Goal: Task Accomplishment & Management: Manage account settings

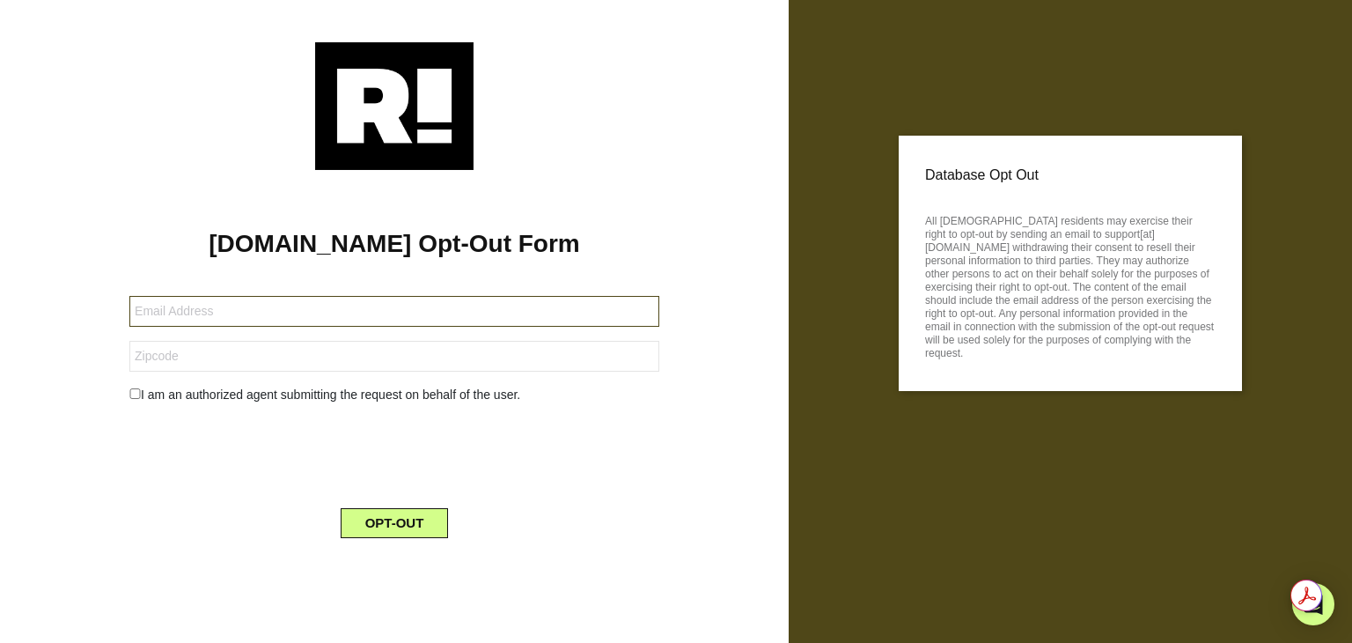
click at [232, 312] on input "text" at bounding box center [394, 311] width 530 height 31
type input "[EMAIL_ADDRESS][DOMAIN_NAME]"
type input "12832"
click at [135, 391] on input "checkbox" at bounding box center [134, 393] width 11 height 11
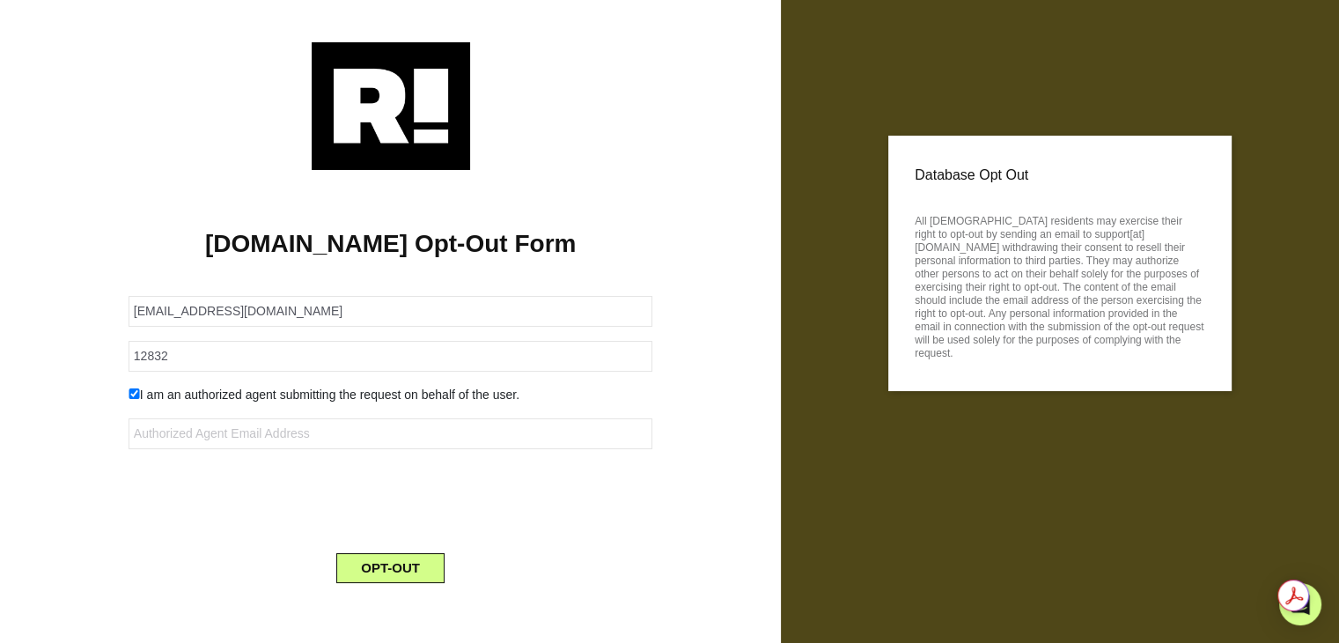
click at [134, 393] on input "checkbox" at bounding box center [134, 393] width 11 height 11
checkbox input "false"
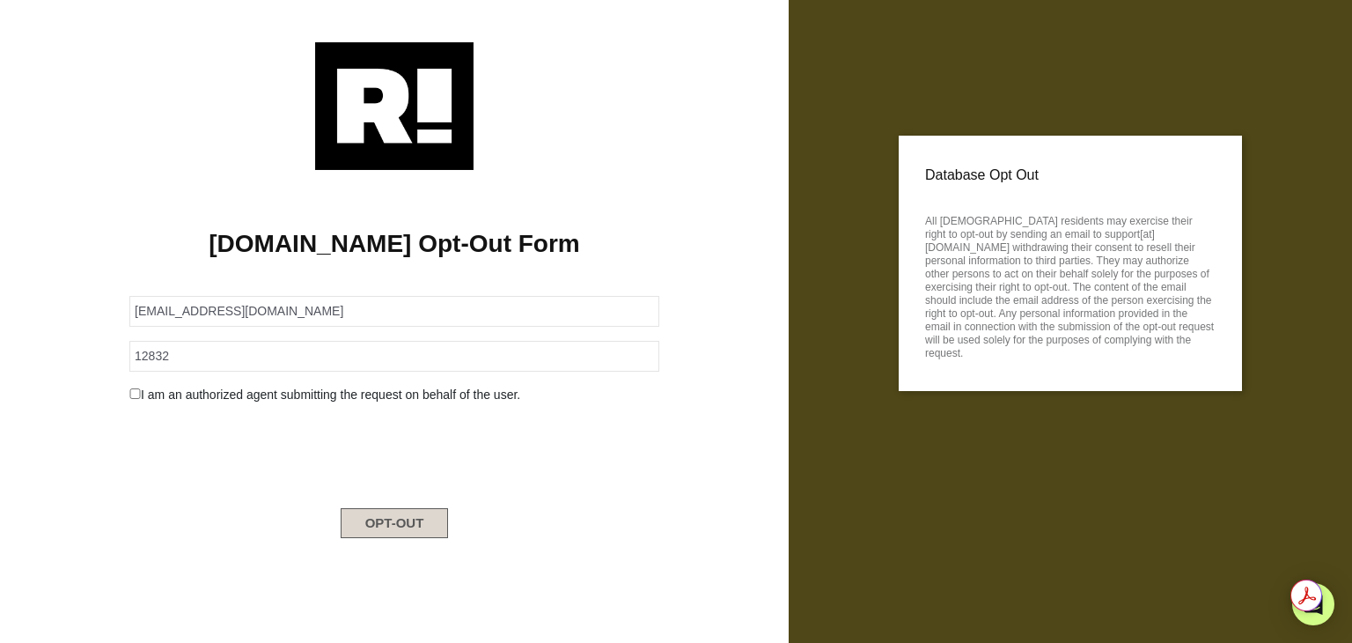
click at [422, 526] on button "OPT-OUT" at bounding box center [395, 523] width 108 height 30
